Goal: Task Accomplishment & Management: Manage account settings

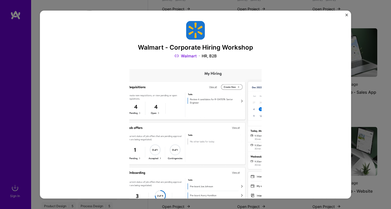
scroll to position [11, 0]
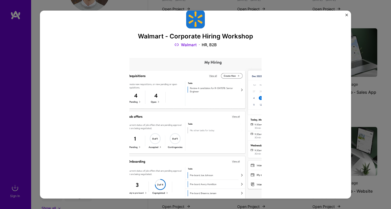
click at [347, 13] on img "Close" at bounding box center [347, 14] width 3 height 3
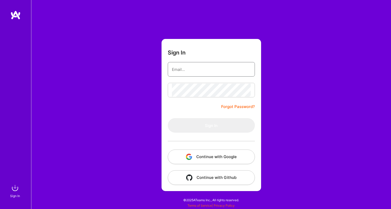
click at [229, 68] on input "email" at bounding box center [211, 69] width 79 height 13
type input "[EMAIL_ADDRESS][DOMAIN_NAME]"
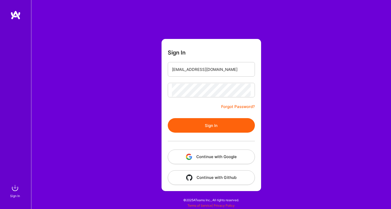
click at [230, 122] on button "Sign In" at bounding box center [211, 125] width 87 height 15
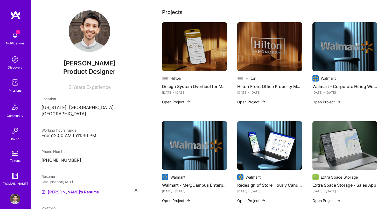
scroll to position [245, 0]
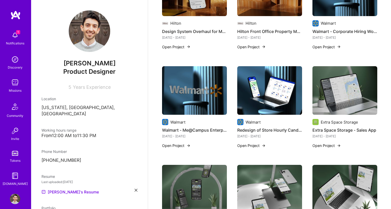
click at [181, 143] on button "Open Project" at bounding box center [176, 145] width 29 height 5
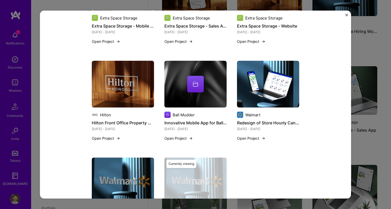
scroll to position [746, 0]
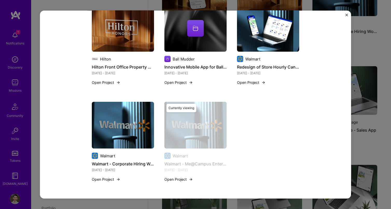
click at [346, 12] on div "Walmart - Me@Campus Enterprise Application Walmart , Role Lead Product UX/UI De…" at bounding box center [195, 104] width 311 height 188
click at [346, 13] on div "Walmart - Me@Campus Enterprise Application Walmart , Role Lead Product UX/UI De…" at bounding box center [195, 104] width 311 height 188
click at [347, 15] on img "Close" at bounding box center [347, 14] width 3 height 3
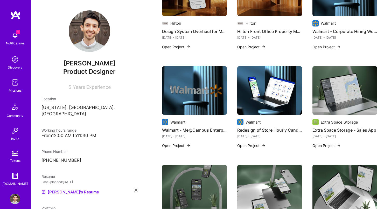
click at [333, 44] on button "Open Project" at bounding box center [327, 46] width 29 height 5
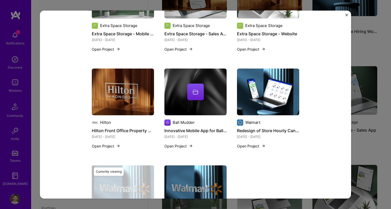
scroll to position [781, 0]
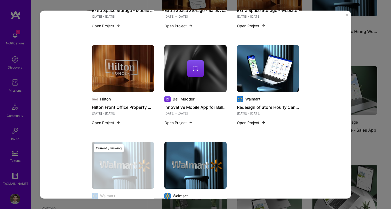
click at [346, 16] on img "Close" at bounding box center [347, 14] width 3 height 3
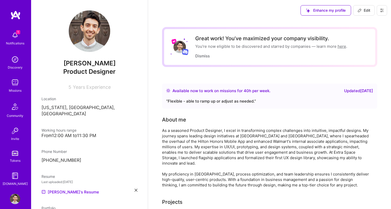
click at [363, 8] on button "Edit" at bounding box center [364, 10] width 22 height 10
select select "US"
select select "Right Now"
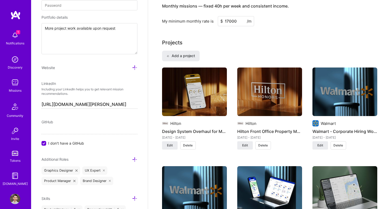
scroll to position [369, 0]
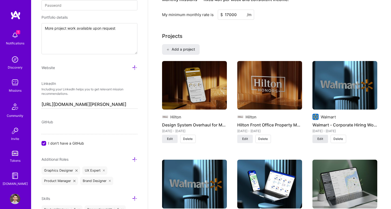
click at [321, 139] on span "Edit" at bounding box center [321, 138] width 6 height 5
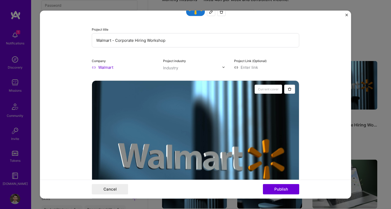
scroll to position [17, 0]
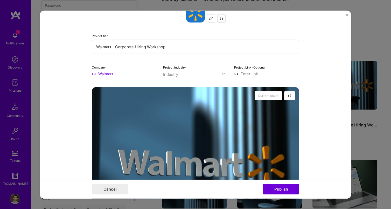
click at [116, 47] on input "Walmart - Corporate Hiring Workshop" at bounding box center [196, 46] width 208 height 14
type input "Walmart - End to End Corporate Hiring Experience"
click at [225, 73] on img at bounding box center [223, 73] width 3 height 3
click at [225, 68] on div "Project industry Use Up and Down to choose options, press Enter to select the c…" at bounding box center [195, 70] width 65 height 12
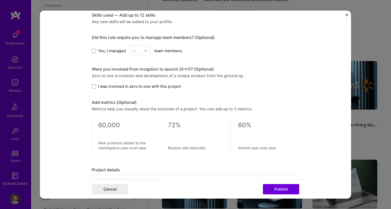
scroll to position [362, 0]
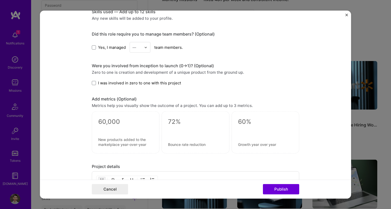
click at [126, 84] on span "I was involved in zero to one with this project" at bounding box center [139, 82] width 83 height 5
click at [0, 0] on input "I was involved in zero to one with this project" at bounding box center [0, 0] width 0 height 0
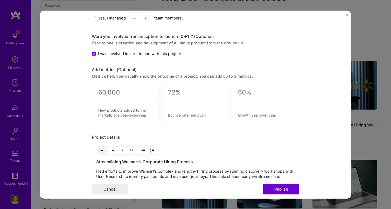
scroll to position [392, 0]
click at [108, 91] on textarea at bounding box center [125, 92] width 55 height 8
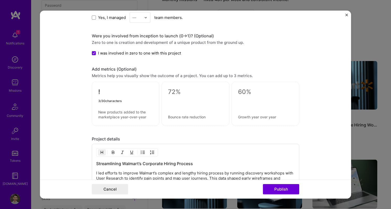
type textarea "!"
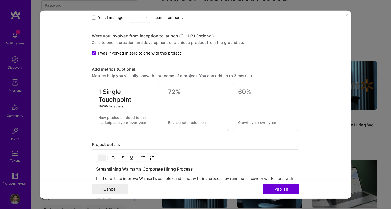
type textarea "1 Single Touchpoint"
click at [120, 119] on textarea at bounding box center [125, 120] width 55 height 10
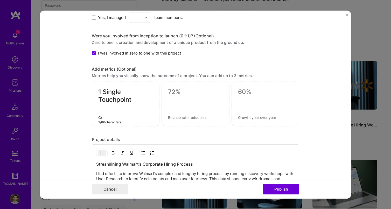
type textarea "C"
type textarea "d"
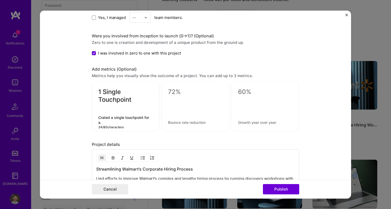
scroll to position [0, 0]
type textarea "Crated a single experience for Walmart's internal hiring"
click at [175, 92] on textarea at bounding box center [195, 92] width 55 height 8
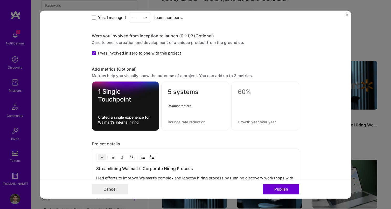
type textarea "5 systems"
click at [191, 123] on textarea at bounding box center [195, 121] width 55 height 5
type textarea "Legacy systems rolled into a single solution"
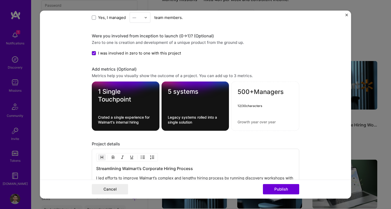
click at [253, 92] on textarea "500+Managers" at bounding box center [265, 93] width 55 height 10
type textarea "500+ Managers"
click at [259, 121] on textarea at bounding box center [265, 121] width 55 height 5
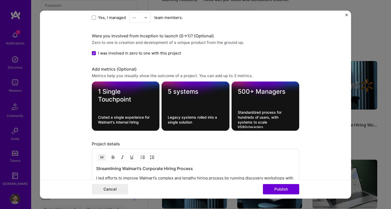
click at [249, 118] on textarea "Standardized process for hundreds of users, with systems to scale" at bounding box center [265, 117] width 55 height 15
click at [243, 123] on textarea "Standardized process for hundreds of users, with systems to scale" at bounding box center [265, 117] width 55 height 15
type textarea "Standardized process for hundreds of users, with efficiences to scale"
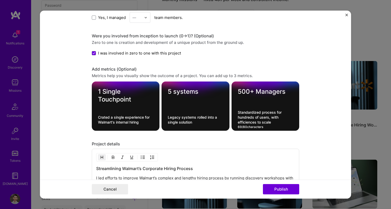
click at [246, 137] on div "Project title Walmart - End to End Corporate Hiring Experience Company Walmart …" at bounding box center [196, 5] width 208 height 753
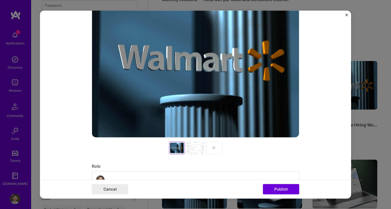
scroll to position [122, 0]
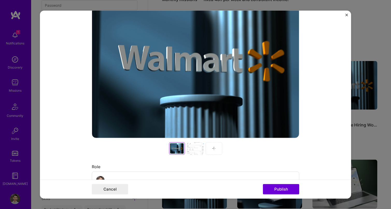
click at [212, 147] on div at bounding box center [214, 148] width 17 height 12
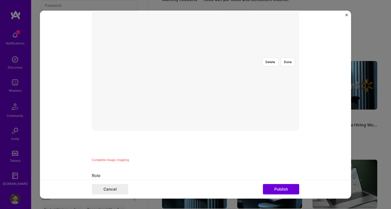
click at [243, 73] on div at bounding box center [293, 111] width 155 height 117
click at [288, 119] on button "Done" at bounding box center [288, 123] width 15 height 9
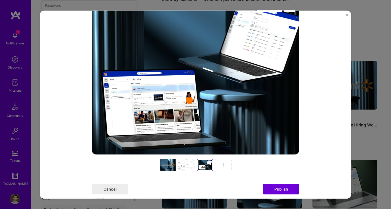
scroll to position [111, 0]
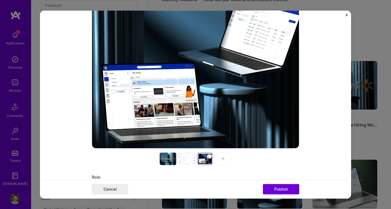
click at [168, 160] on div at bounding box center [168, 158] width 17 height 12
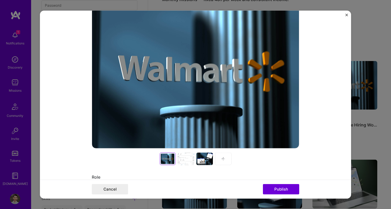
click at [200, 161] on div at bounding box center [204, 158] width 17 height 12
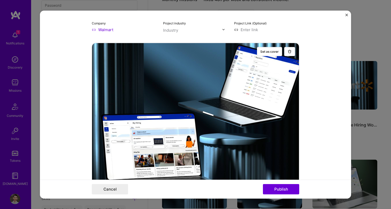
scroll to position [22, 0]
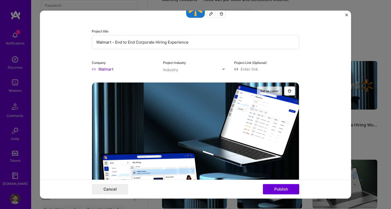
click at [274, 90] on button "Set as cover" at bounding box center [269, 90] width 25 height 9
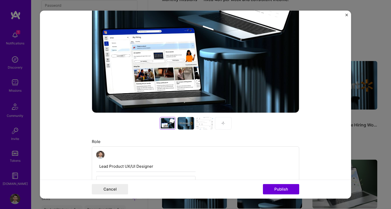
scroll to position [142, 0]
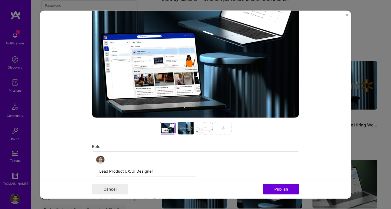
click at [224, 124] on div at bounding box center [223, 128] width 17 height 12
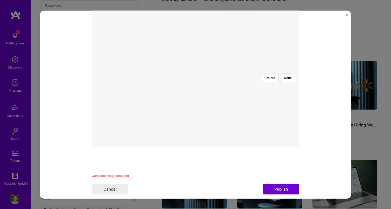
scroll to position [91, 0]
click at [243, 108] on div at bounding box center [265, 160] width 138 height 104
click at [291, 94] on button "Done" at bounding box center [288, 98] width 15 height 9
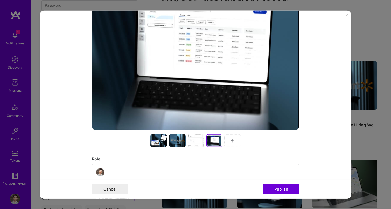
scroll to position [139, 0]
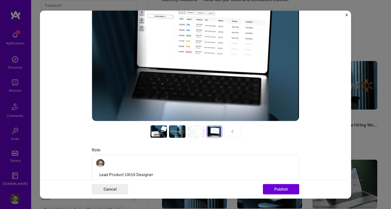
click at [197, 134] on div at bounding box center [196, 131] width 17 height 12
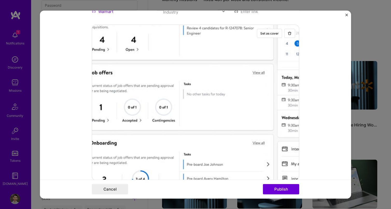
scroll to position [68, 0]
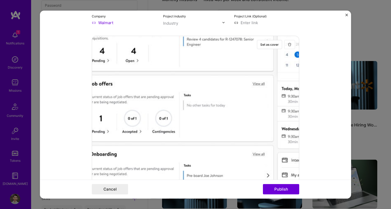
click at [292, 46] on button "button" at bounding box center [289, 44] width 11 height 9
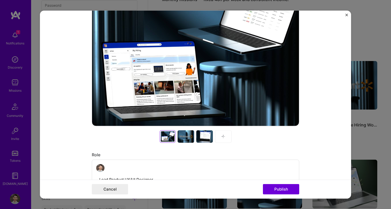
scroll to position [127, 0]
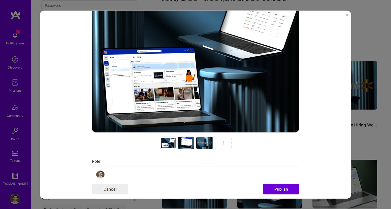
click at [190, 143] on div at bounding box center [186, 142] width 17 height 12
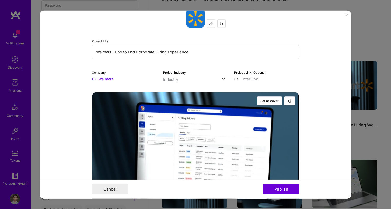
scroll to position [0, 0]
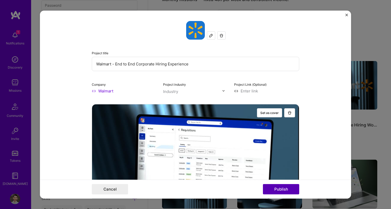
click at [293, 187] on button "Publish" at bounding box center [281, 189] width 36 height 10
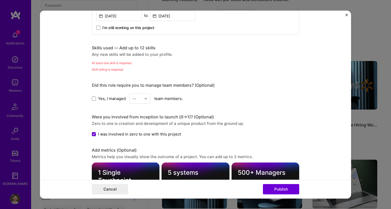
scroll to position [325, 0]
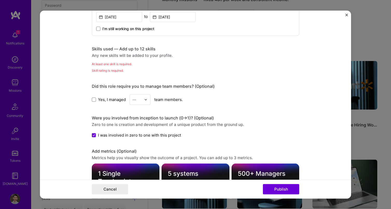
click at [131, 47] on div "Skills used — Add up to 12 skills" at bounding box center [196, 48] width 208 height 5
click at [126, 60] on div "Skills used — Add up to 12 skills Any new skills will be added to your profile.…" at bounding box center [196, 59] width 208 height 27
click at [123, 68] on div "Skills used — Add up to 12 skills Any new skills will be added to your profile.…" at bounding box center [196, 59] width 208 height 27
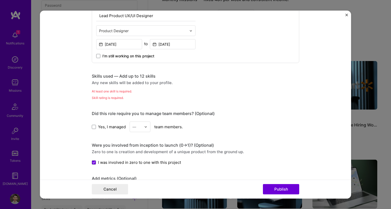
scroll to position [280, 0]
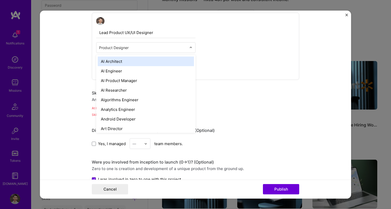
click at [126, 51] on div at bounding box center [143, 47] width 88 height 6
click at [242, 46] on div "Lead Product UX/UI Designer option AI Architect focused, 1 of 70. 69 results av…" at bounding box center [196, 45] width 208 height 67
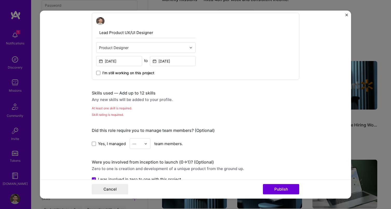
click at [101, 98] on div "Any new skills will be added to your profile." at bounding box center [196, 99] width 208 height 5
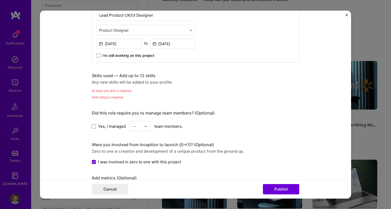
scroll to position [299, 0]
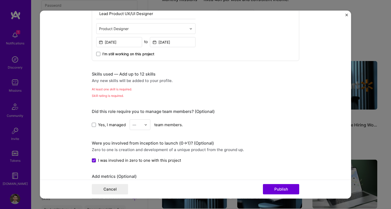
click at [108, 95] on div "Skill rating is required." at bounding box center [196, 95] width 208 height 5
click at [108, 100] on div "Project title Walmart - End to End Corporate Hiring Experience Company Walmart …" at bounding box center [196, 105] width 208 height 768
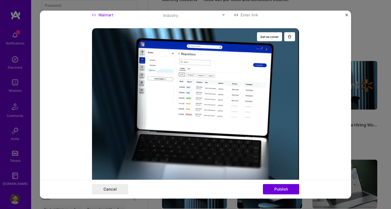
scroll to position [0, 0]
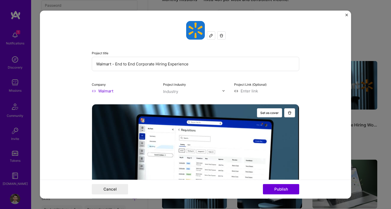
click at [211, 35] on img at bounding box center [211, 35] width 4 height 4
click at [198, 69] on input "Walmart - End to End Corporate Hiring Experience" at bounding box center [196, 64] width 208 height 14
click at [248, 89] on input at bounding box center [266, 90] width 65 height 5
click at [255, 91] on input at bounding box center [266, 90] width 65 height 5
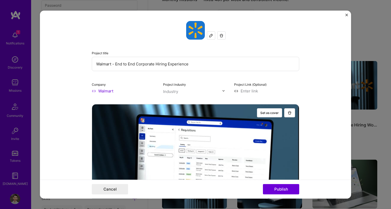
click at [225, 80] on div "Project title Walmart - End to End Corporate Hiring Experience Company Walmart …" at bounding box center [196, 57] width 208 height 73
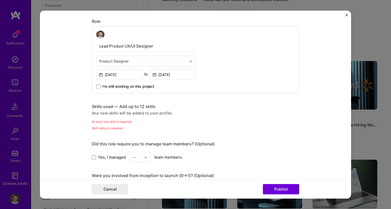
scroll to position [286, 0]
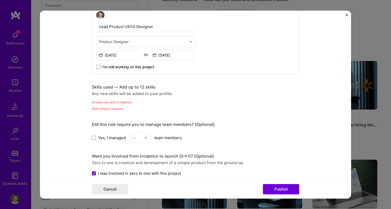
click at [122, 99] on div "Skills used — Add up to 12 skills Any new skills will be added to your profile.…" at bounding box center [196, 97] width 208 height 27
click at [122, 102] on div "At least one skill is required." at bounding box center [196, 101] width 208 height 5
click at [115, 106] on div "Skills used — Add up to 12 skills Any new skills will be added to your profile.…" at bounding box center [196, 97] width 208 height 27
click at [115, 108] on div "Skill rating is required." at bounding box center [196, 108] width 208 height 5
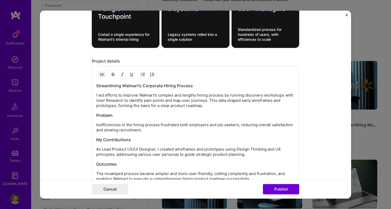
scroll to position [491, 0]
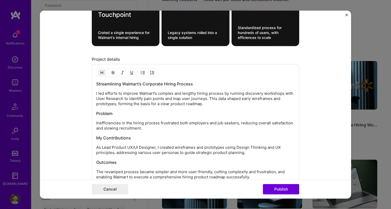
click at [367, 205] on div "Project title Walmart - End to End Corporate Hiring Experience Company Walmart …" at bounding box center [195, 104] width 391 height 209
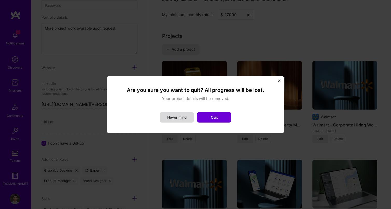
click at [173, 119] on button "Never mind" at bounding box center [177, 117] width 34 height 10
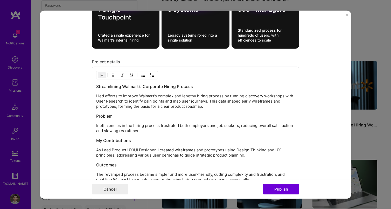
scroll to position [480, 0]
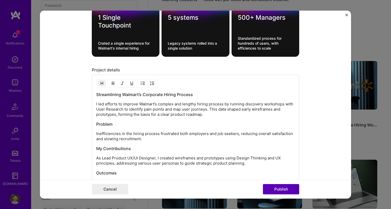
click at [293, 192] on button "Publish" at bounding box center [281, 189] width 36 height 10
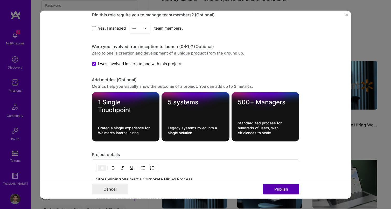
click at [287, 190] on button "Publish" at bounding box center [281, 189] width 36 height 10
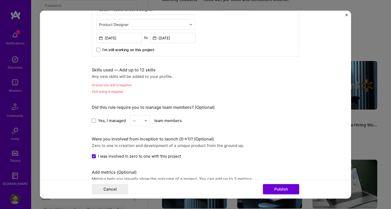
scroll to position [299, 0]
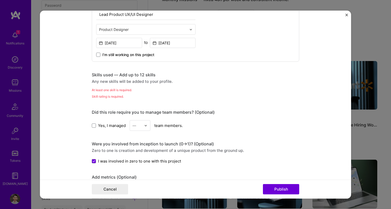
click at [122, 85] on div "Skills used — Add up to 12 skills Any new skills will be added to your profile.…" at bounding box center [196, 85] width 208 height 27
click at [122, 93] on div "Skills used — Add up to 12 skills Any new skills will be added to your profile.…" at bounding box center [196, 85] width 208 height 27
click at [136, 78] on div "Skills used — Add up to 12 skills" at bounding box center [196, 74] width 208 height 5
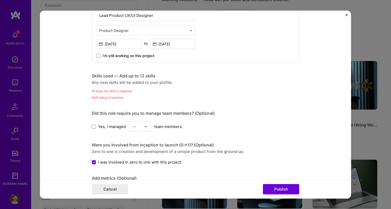
click at [136, 81] on div "Any new skills will be added to your profile." at bounding box center [196, 82] width 208 height 5
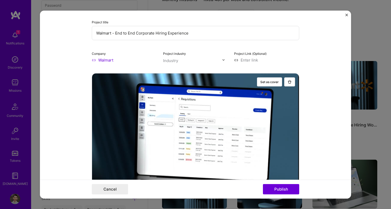
scroll to position [0, 0]
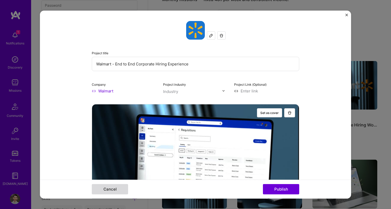
click at [116, 188] on button "Cancel" at bounding box center [110, 189] width 36 height 10
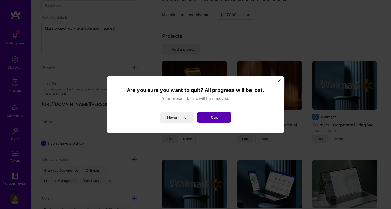
click at [224, 120] on button "Quit" at bounding box center [214, 117] width 34 height 10
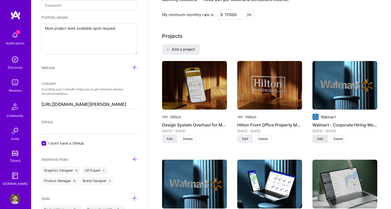
click at [318, 139] on span "Edit" at bounding box center [321, 138] width 6 height 5
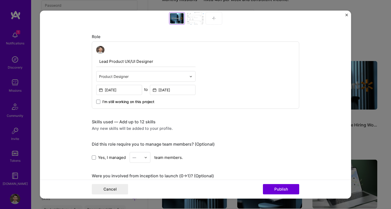
scroll to position [263, 0]
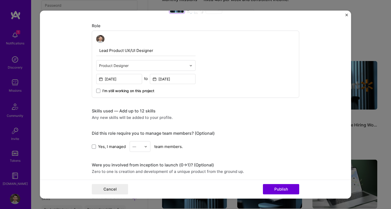
click at [125, 120] on div "Project title Walmart - Corporate Hiring Workshop Company Walmart Project indus…" at bounding box center [196, 131] width 208 height 746
click at [113, 188] on button "Cancel" at bounding box center [110, 189] width 36 height 10
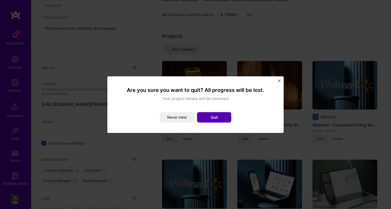
click at [222, 117] on button "Quit" at bounding box center [214, 117] width 34 height 10
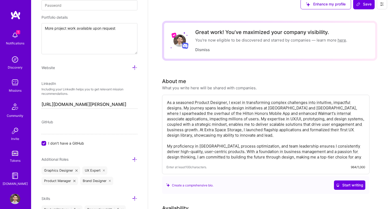
scroll to position [0, 0]
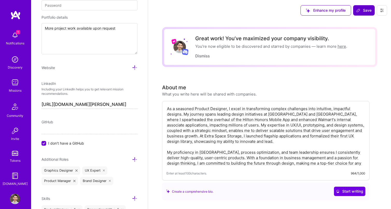
click at [367, 6] on button "Save" at bounding box center [364, 10] width 22 height 10
click at [367, 10] on span "Save" at bounding box center [363, 10] width 15 height 5
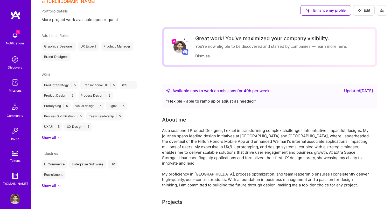
scroll to position [203, 0]
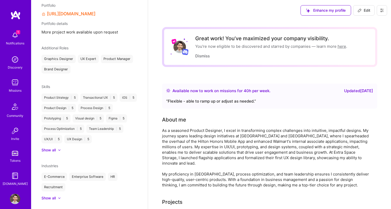
click at [367, 10] on span "Edit" at bounding box center [364, 10] width 13 height 5
select select "US"
select select "Right Now"
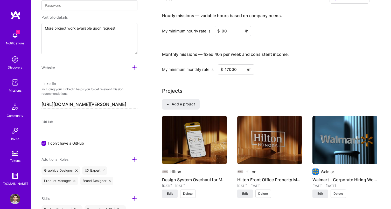
scroll to position [376, 0]
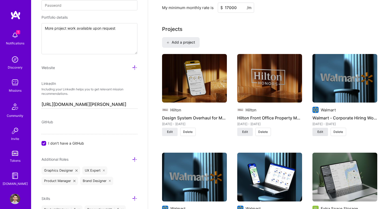
click at [320, 132] on span "Edit" at bounding box center [321, 131] width 6 height 5
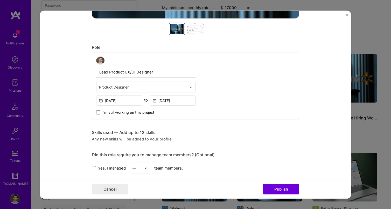
scroll to position [245, 0]
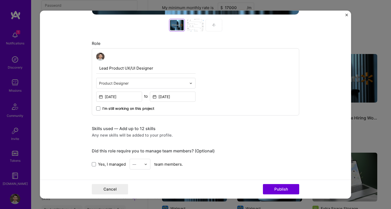
click at [161, 133] on div "Any new skills will be added to your profile." at bounding box center [196, 134] width 208 height 5
click at [164, 133] on div "Any new skills will be added to your profile." at bounding box center [196, 134] width 208 height 5
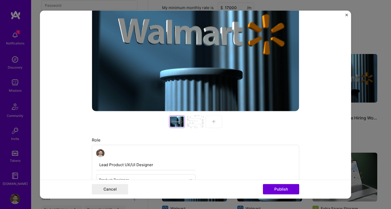
scroll to position [173, 0]
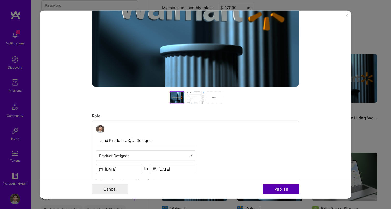
click at [287, 188] on button "Publish" at bounding box center [281, 189] width 36 height 10
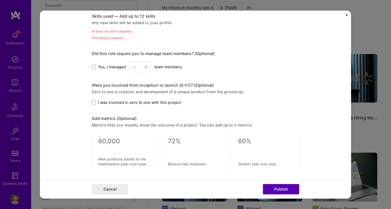
scroll to position [361, 0]
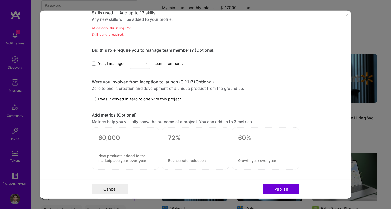
click at [347, 13] on img "Close" at bounding box center [347, 14] width 3 height 3
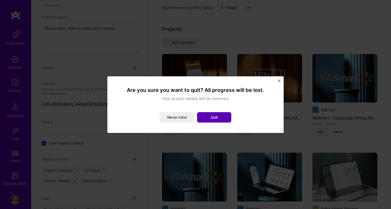
click at [205, 119] on button "Quit" at bounding box center [214, 117] width 34 height 10
